Goal: Task Accomplishment & Management: Complete application form

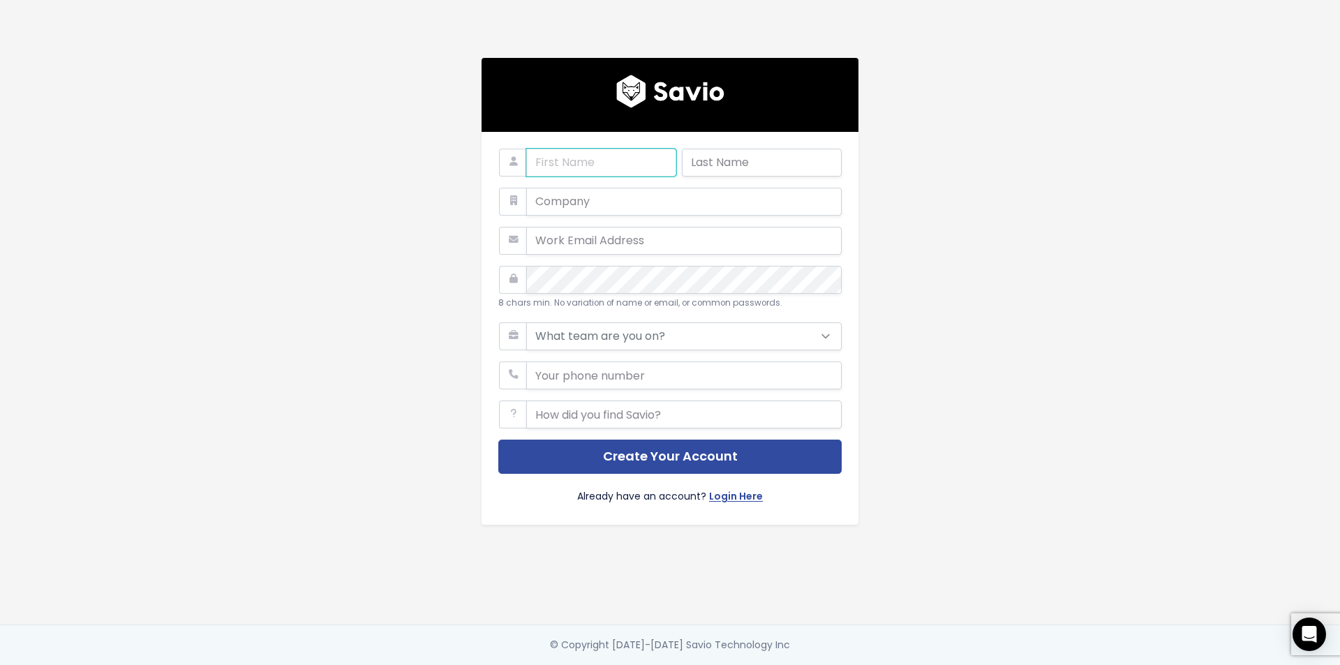
type input "[PERSON_NAME]"
type input "[PERSON_NAME] Co"
type input "[EMAIL_ADDRESS][DOMAIN_NAME]"
type input "780728845"
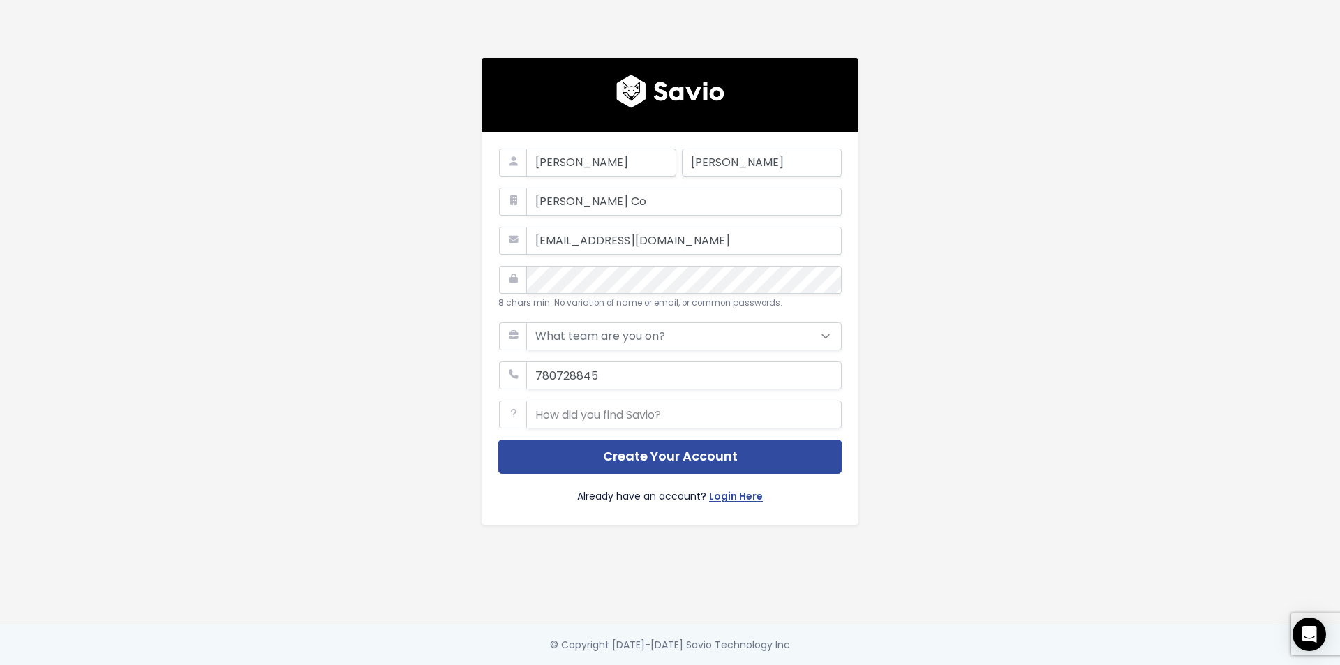
type input "Officia qui nesciunt"
select select "PRODUCT"
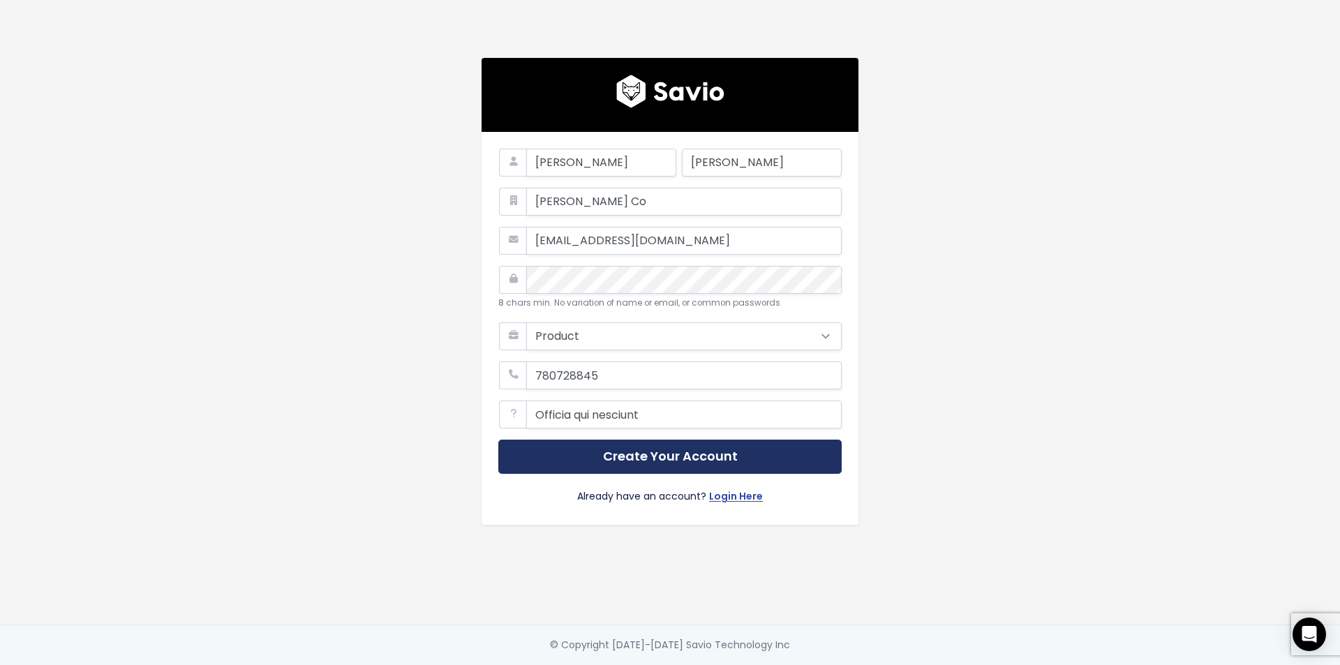
drag, startPoint x: 654, startPoint y: 442, endPoint x: 651, endPoint y: 450, distance: 8.8
click at [654, 444] on button "Create Your Account" at bounding box center [670, 457] width 344 height 34
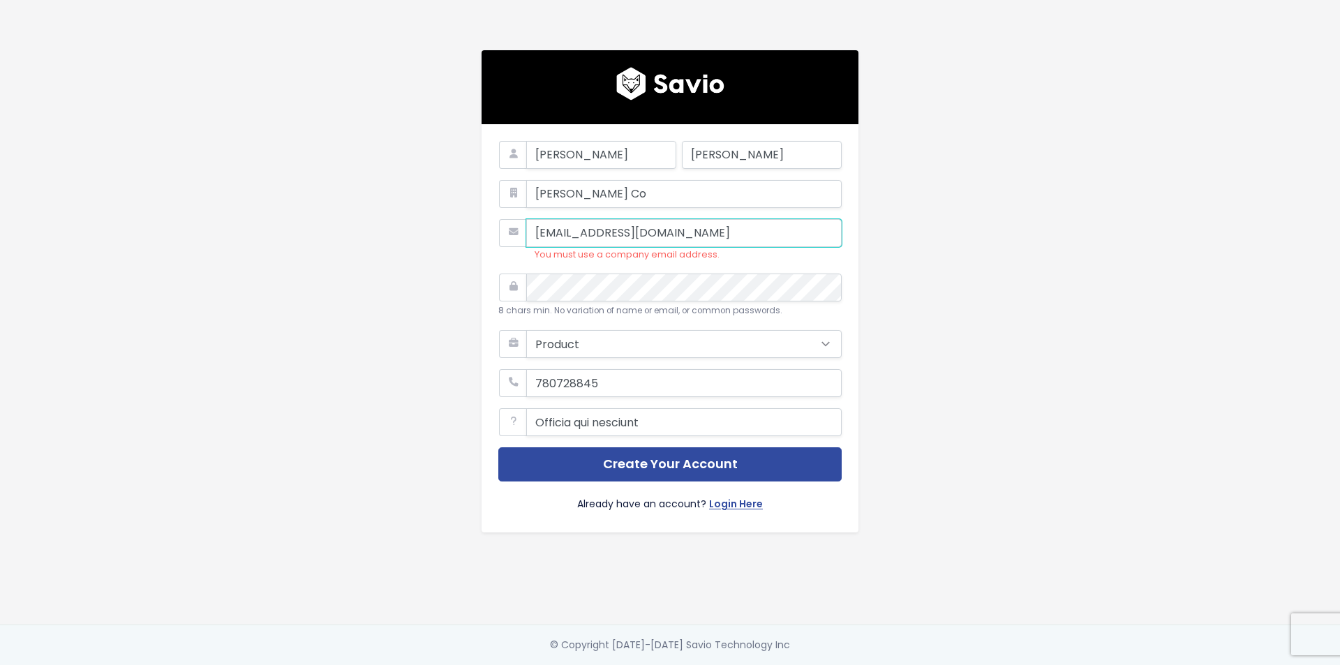
click at [695, 232] on input "[EMAIL_ADDRESS][DOMAIN_NAME]" at bounding box center [684, 233] width 316 height 28
